Goal: Navigation & Orientation: Find specific page/section

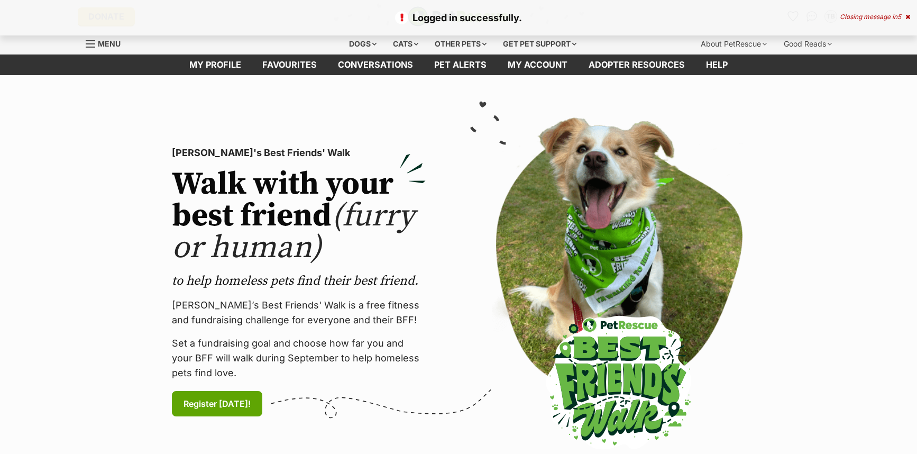
click at [287, 62] on link "Favourites" at bounding box center [290, 64] width 76 height 21
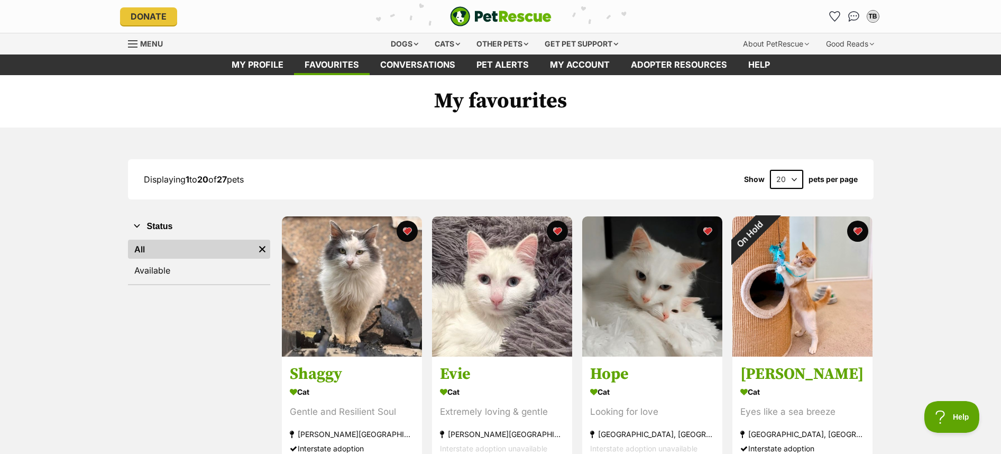
drag, startPoint x: 792, startPoint y: 180, endPoint x: 792, endPoint y: 187, distance: 7.4
click at [792, 180] on select "20 40 60" at bounding box center [786, 179] width 33 height 19
select select "40"
click at [770, 170] on select "20 40 60" at bounding box center [786, 179] width 33 height 19
